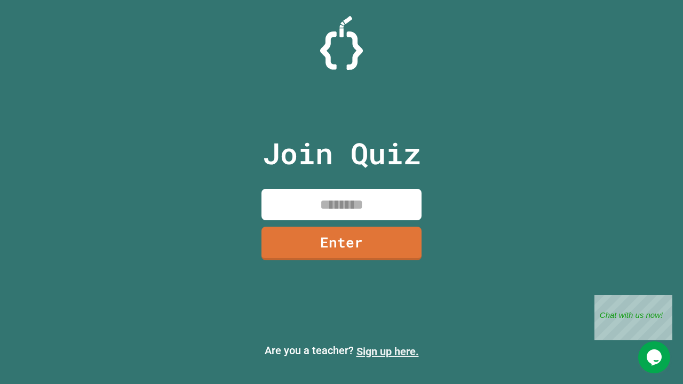
click at [387, 351] on link "Sign up here." at bounding box center [387, 351] width 62 height 13
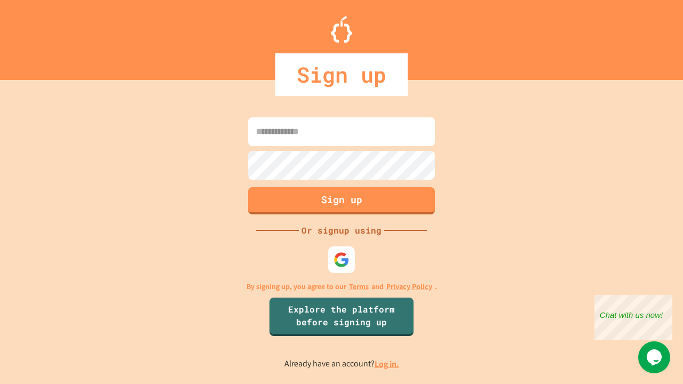
click at [387, 364] on link "Log in." at bounding box center [386, 363] width 25 height 11
